Goal: Task Accomplishment & Management: Use online tool/utility

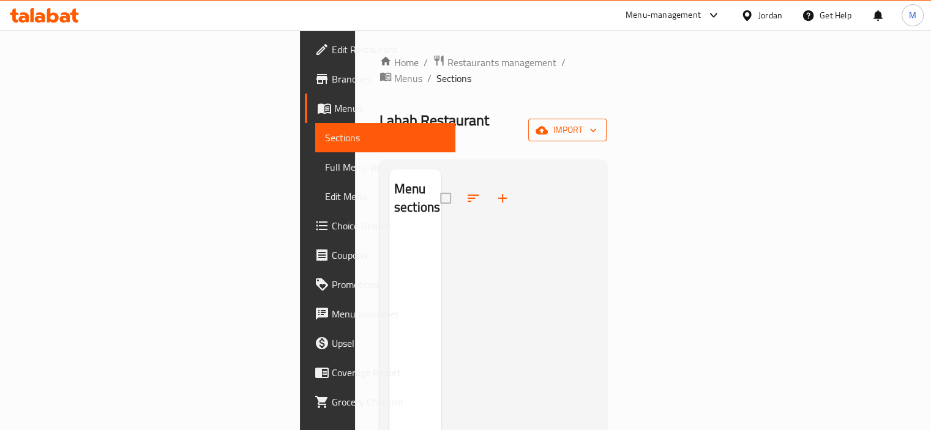
click at [597, 122] on span "import" at bounding box center [567, 129] width 59 height 15
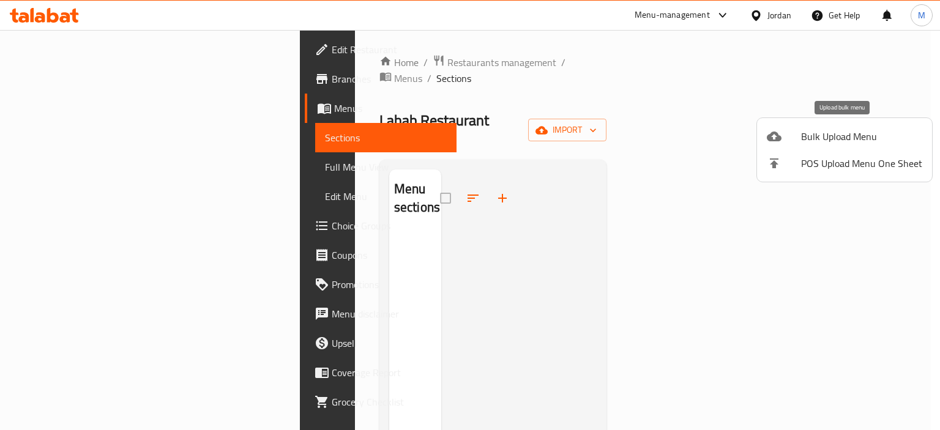
click at [819, 134] on span "Bulk Upload Menu" at bounding box center [861, 136] width 121 height 15
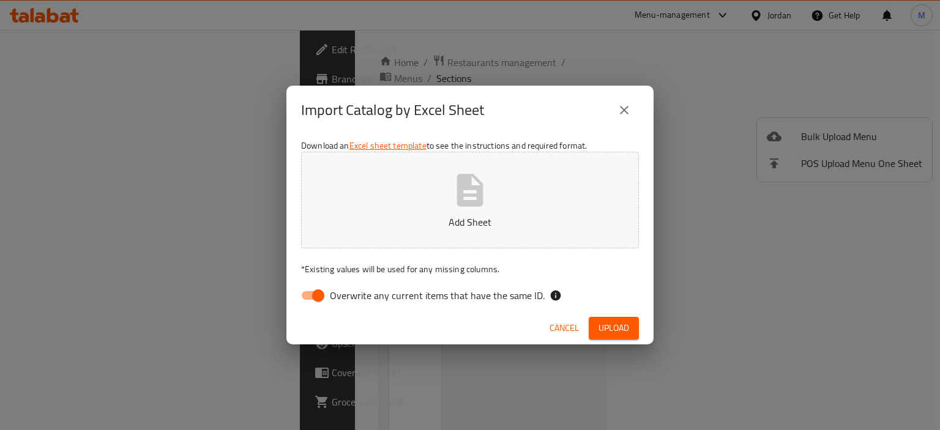
click at [538, 212] on button "Add Sheet" at bounding box center [470, 200] width 338 height 97
click at [494, 297] on span "Overwrite any current items that have the same ID." at bounding box center [437, 295] width 215 height 15
click at [353, 297] on input "Overwrite any current items that have the same ID." at bounding box center [318, 295] width 70 height 23
checkbox input "false"
click at [620, 325] on span "Upload" at bounding box center [613, 328] width 31 height 15
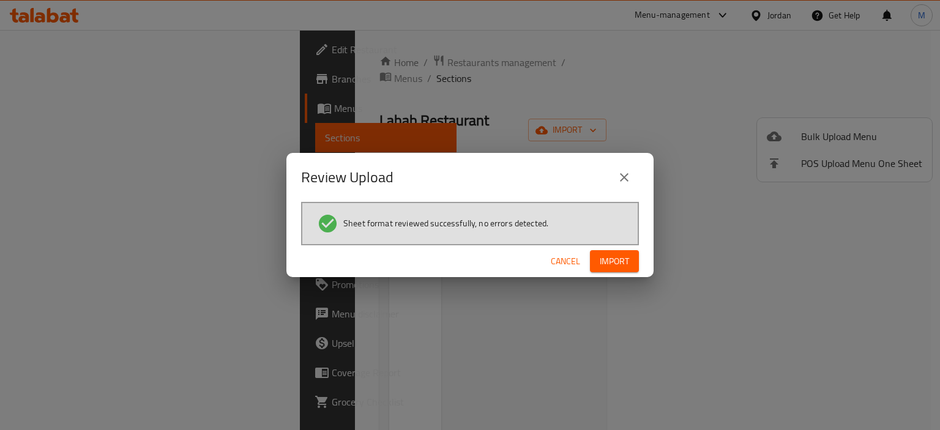
click at [628, 261] on span "Import" at bounding box center [614, 261] width 29 height 15
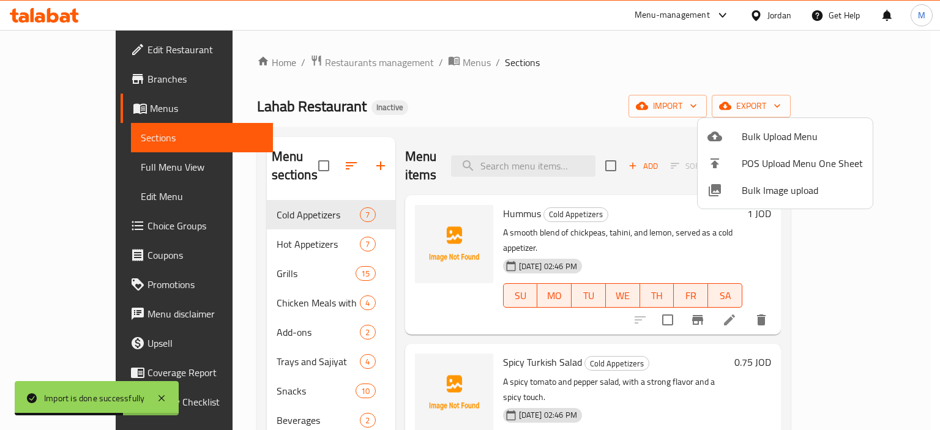
click at [448, 108] on div at bounding box center [470, 215] width 940 height 430
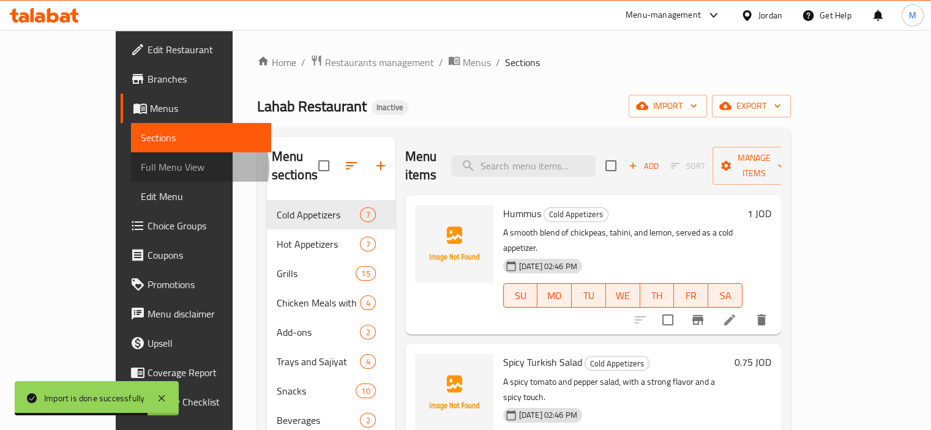
click at [141, 167] on span "Full Menu View" at bounding box center [201, 167] width 121 height 15
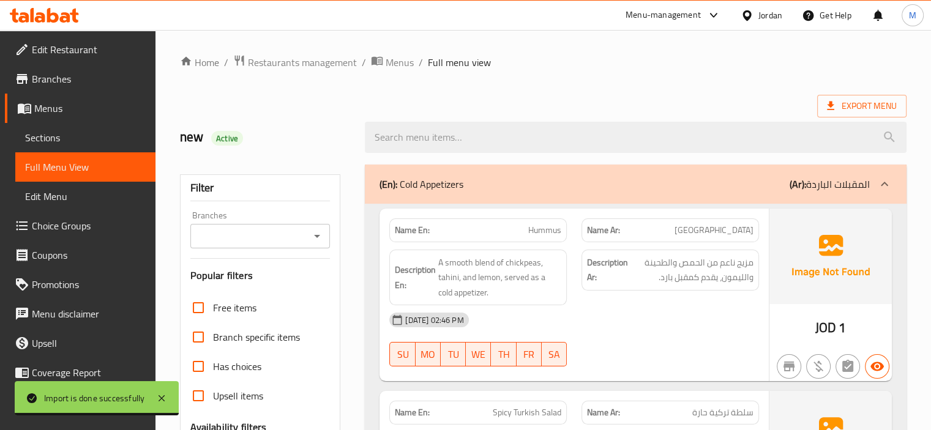
click at [726, 118] on div at bounding box center [635, 137] width 556 height 46
